Goal: Task Accomplishment & Management: Use online tool/utility

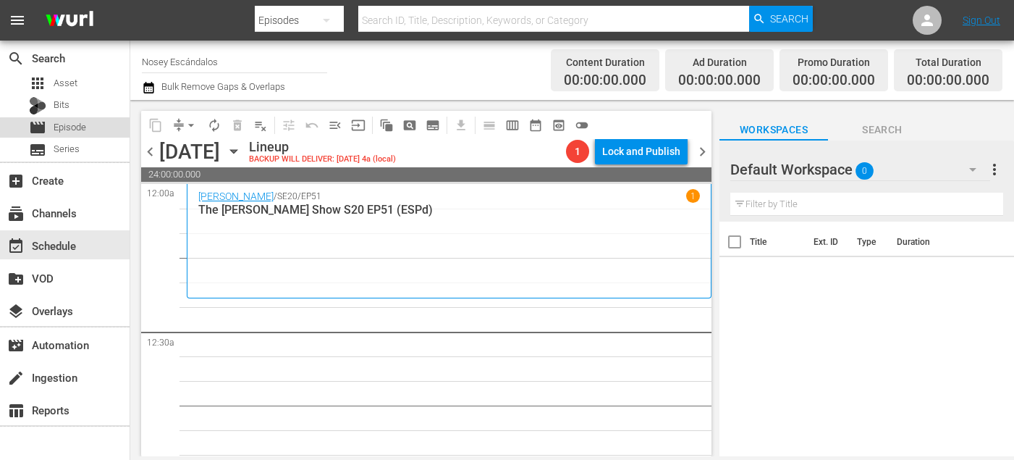
click at [75, 129] on span "Episode" at bounding box center [70, 127] width 33 height 14
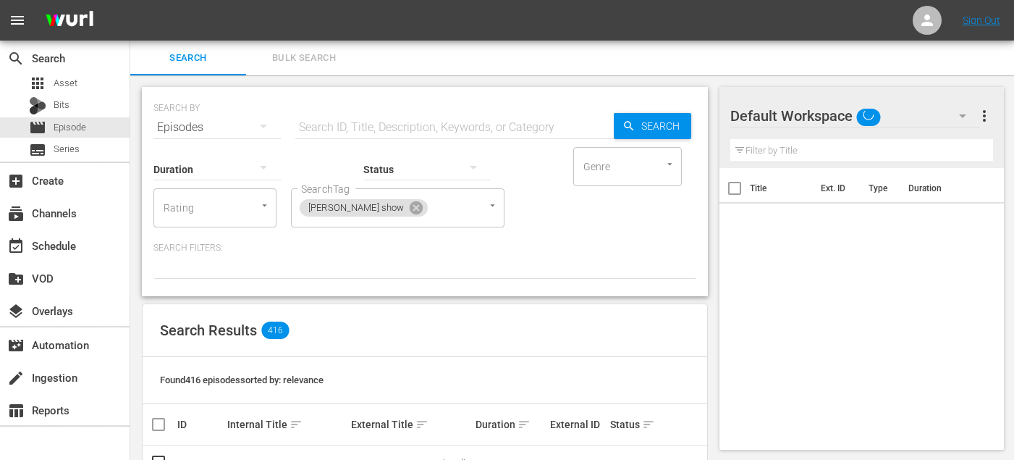
click at [321, 65] on span "Bulk Search" at bounding box center [304, 58] width 98 height 17
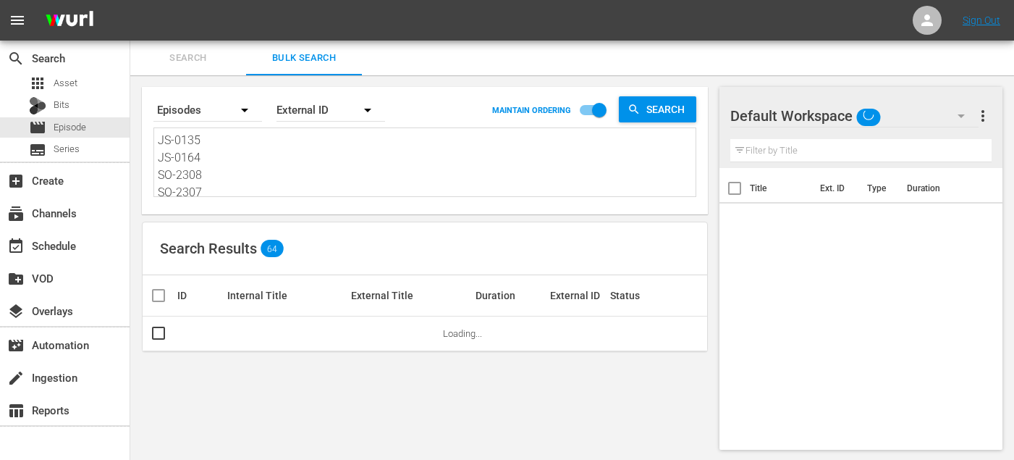
click at [270, 181] on textarea "JS-0135 JS-0164 SO-2308 SO-2307 SO-2322 SO-2317 SO-2313 SO-2312 SO-2302 EL-2302…" at bounding box center [427, 165] width 538 height 66
paste textarea "46 JS-0178 SO-2307 SO-2308 SO-2323 SO-2318 SO-2312 SO-2313 SO-2303 EL-2303 EL-2…"
type textarea "JS-0146 JS-0178 SO-2307 SO-2308 SO-2323 SO-2318 SO-2312 SO-2313 SO-2303 EL-2303…"
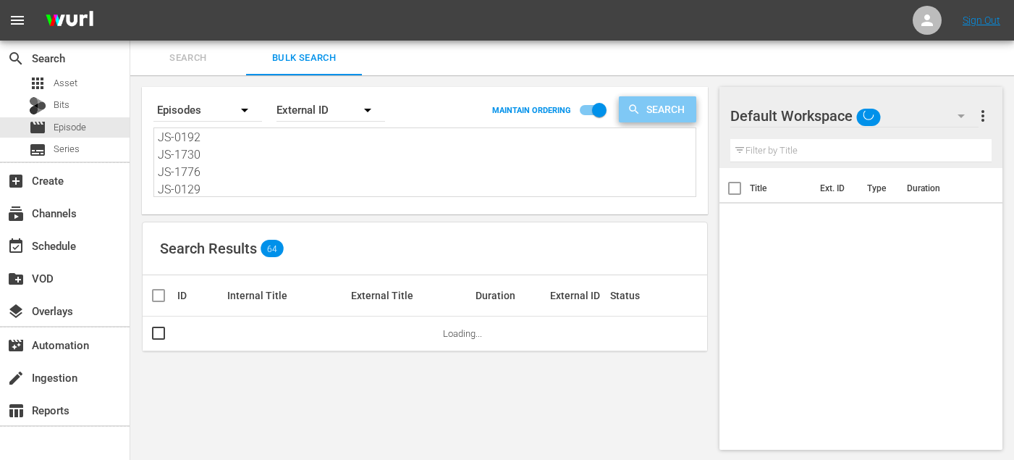
click at [659, 109] on span "Search" at bounding box center [669, 109] width 56 height 26
